Goal: Check status: Check status

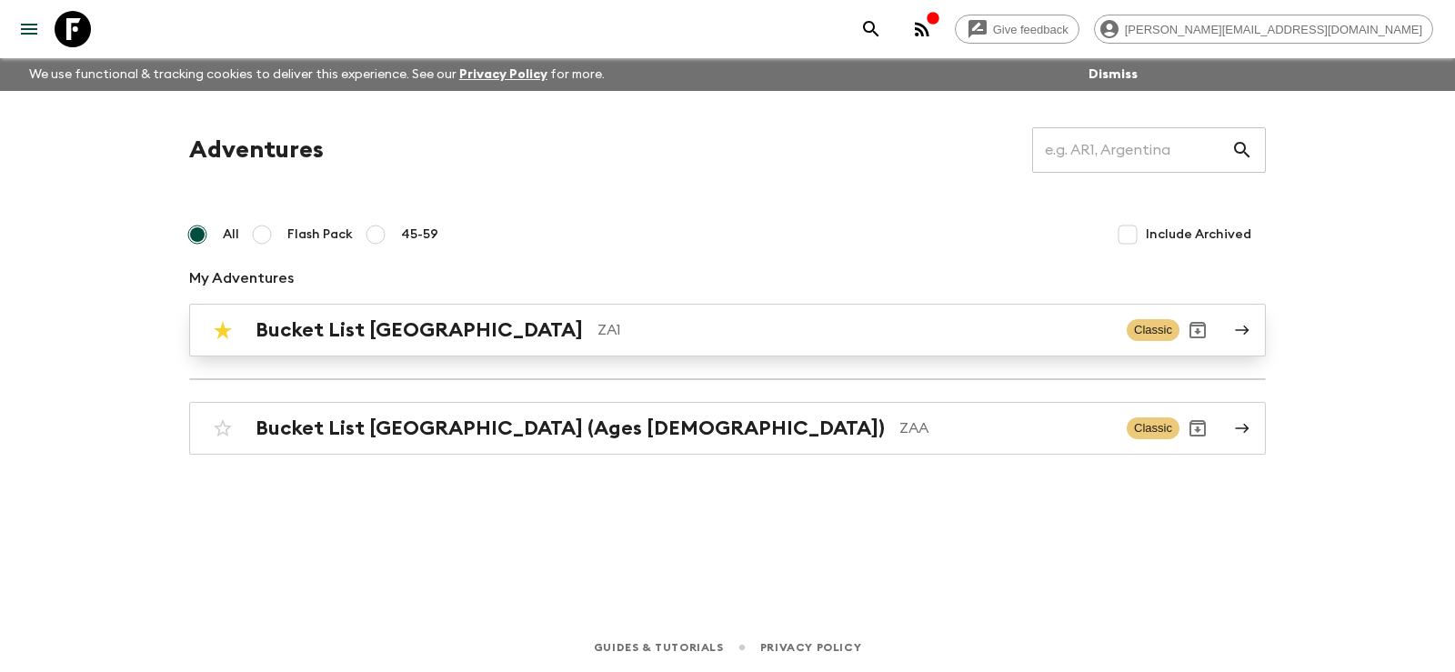
click at [380, 333] on h2 "Bucket List [GEOGRAPHIC_DATA]" at bounding box center [419, 330] width 327 height 24
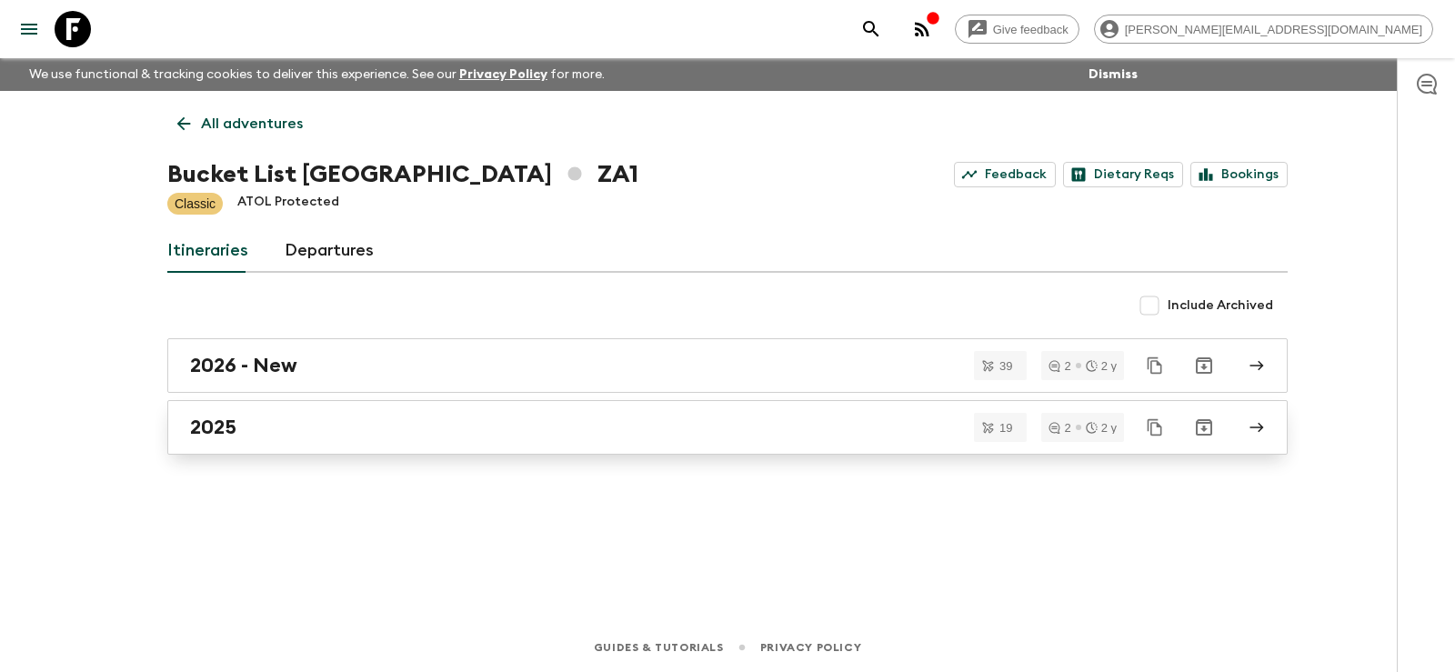
click at [208, 417] on h2 "2025" at bounding box center [213, 428] width 46 height 24
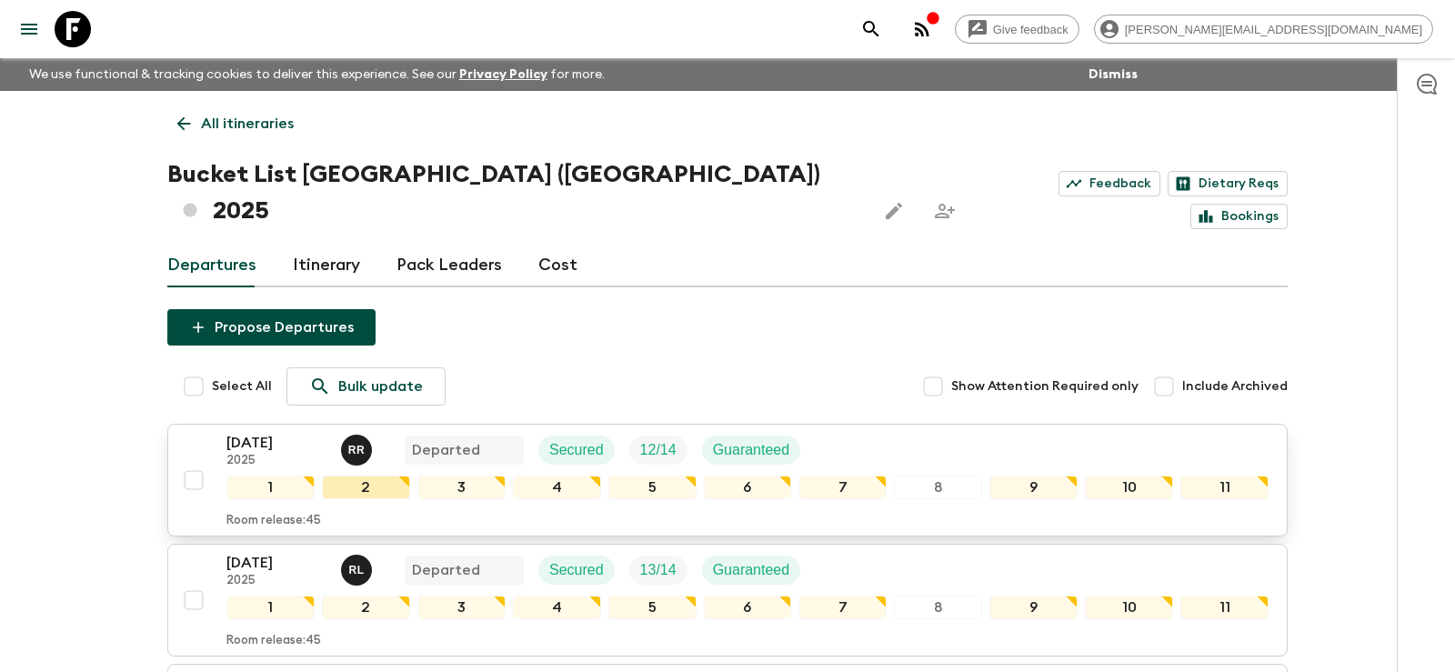
scroll to position [5, 0]
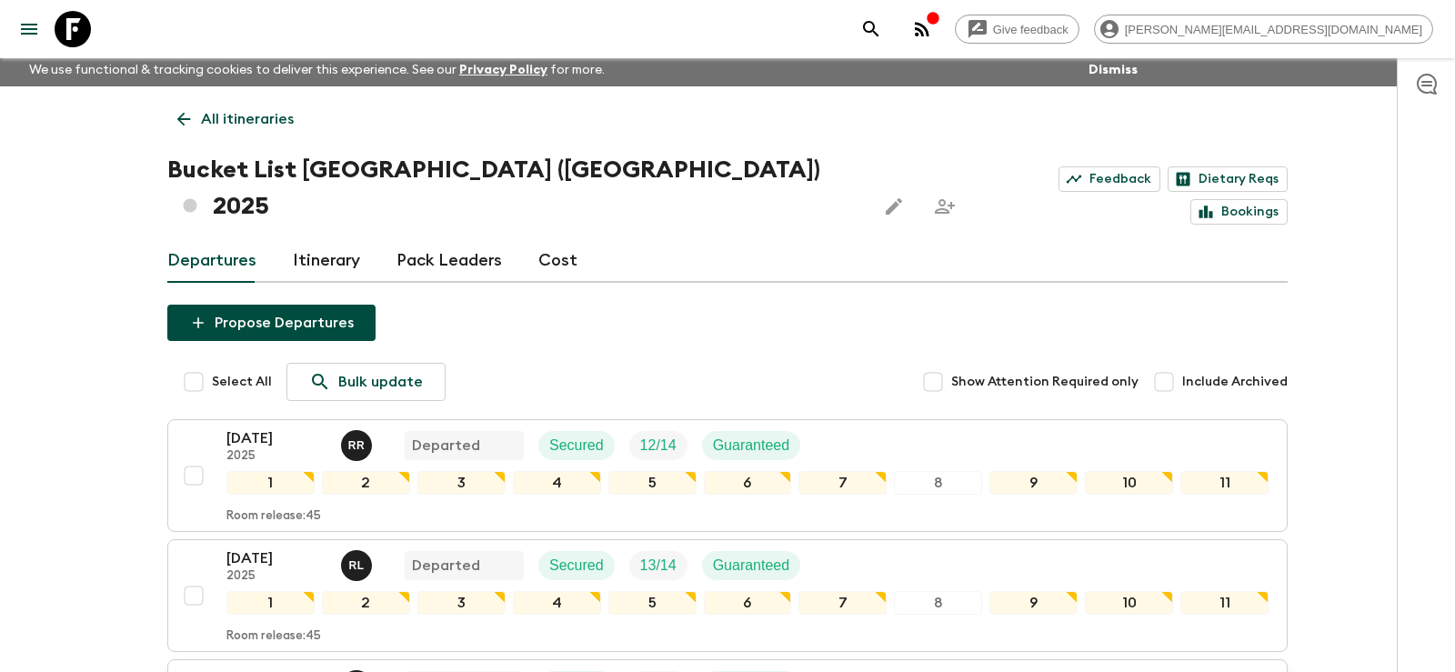
click at [252, 668] on p "[DATE]" at bounding box center [276, 679] width 100 height 22
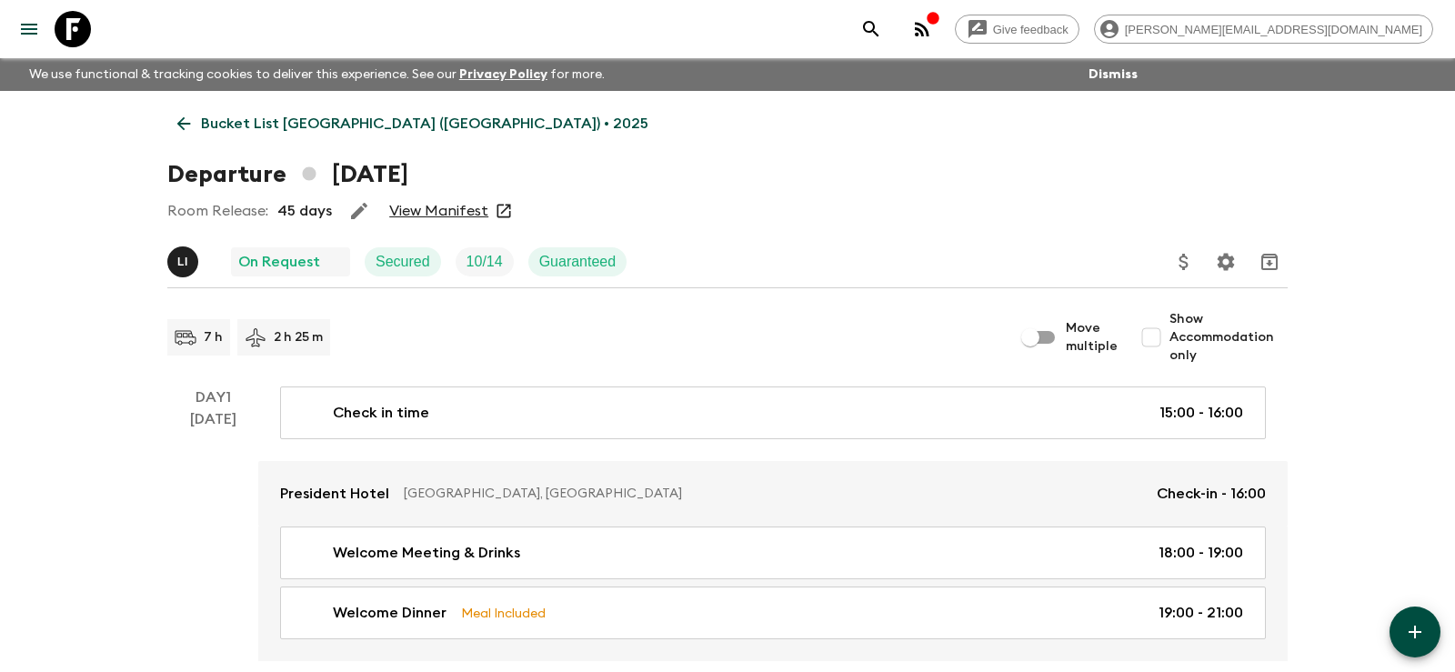
click at [440, 211] on link "View Manifest" at bounding box center [438, 211] width 99 height 18
